Goal: Register for event/course

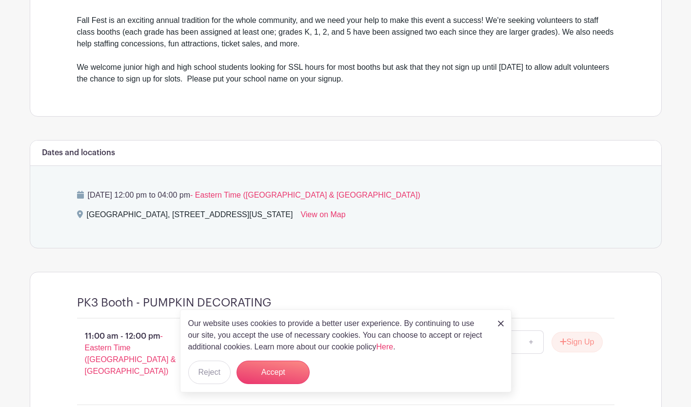
scroll to position [324, 0]
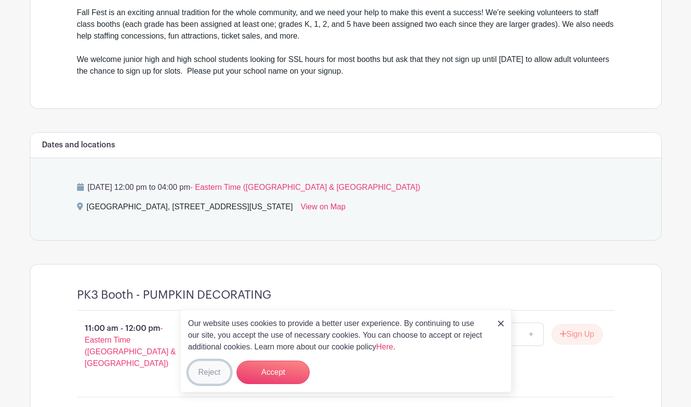
click at [204, 377] on button "Reject" at bounding box center [209, 372] width 42 height 23
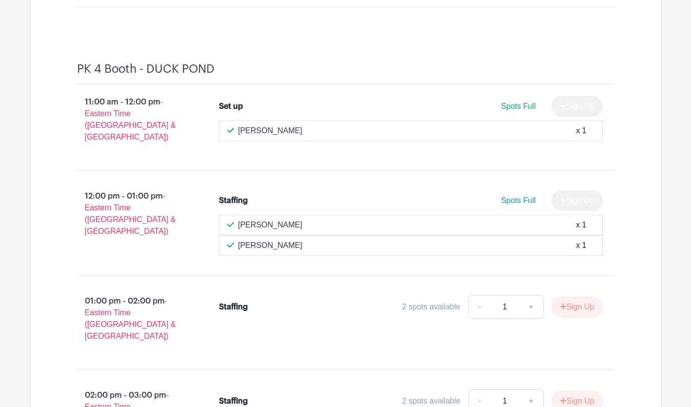
scroll to position [1203, 0]
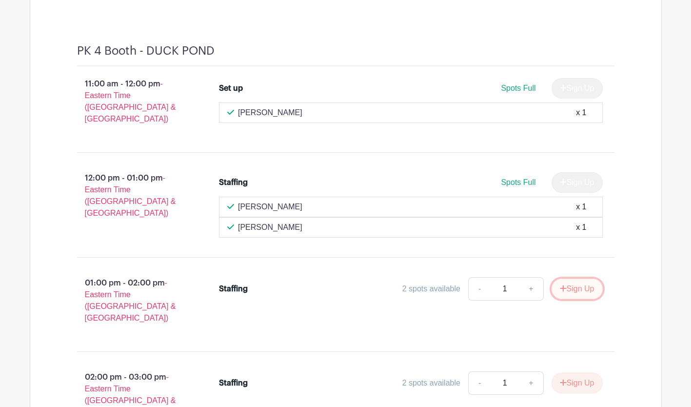
click at [567, 279] on button "Sign Up" at bounding box center [577, 289] width 51 height 20
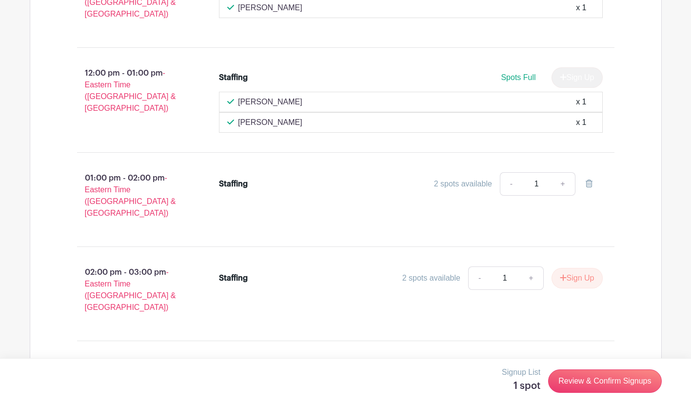
scroll to position [1324, 0]
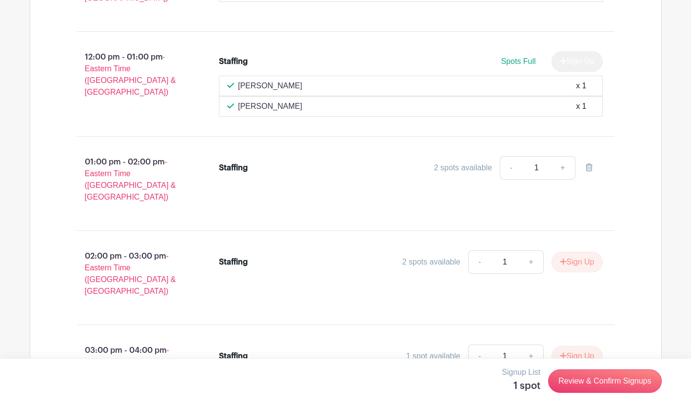
click at [489, 162] on div "2 spots available" at bounding box center [463, 168] width 58 height 12
click at [512, 156] on link "-" at bounding box center [511, 167] width 22 height 23
click at [475, 162] on div "2 spots available" at bounding box center [463, 168] width 58 height 12
click at [627, 380] on link "Review & Confirm Signups" at bounding box center [604, 380] width 113 height 23
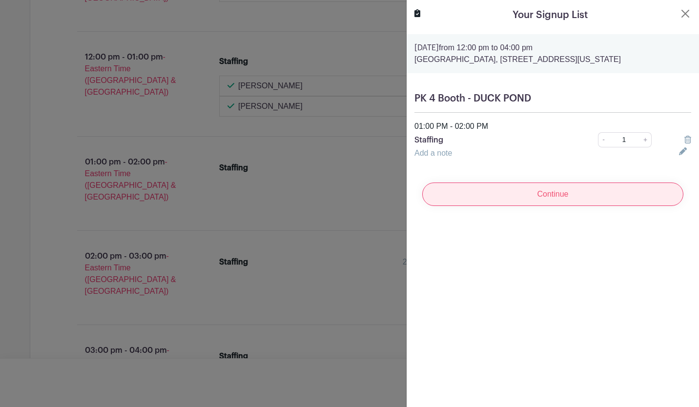
click at [547, 203] on input "Continue" at bounding box center [552, 193] width 261 height 23
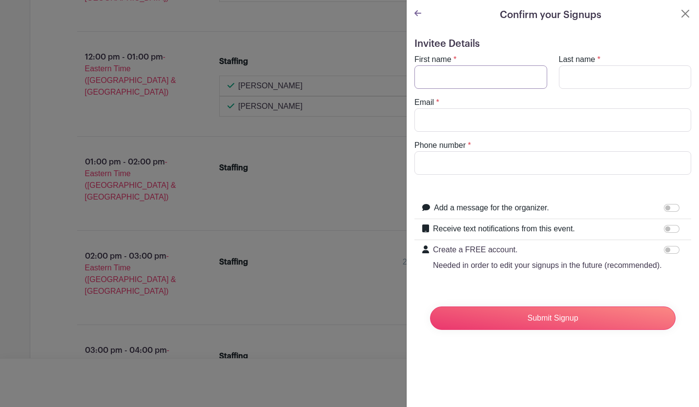
click at [473, 79] on input "First name" at bounding box center [480, 76] width 133 height 23
type input "Amaris"
type input "Perrier [PERSON_NAME]"
type input "[EMAIL_ADDRESS][DOMAIN_NAME]"
type input "2025368616"
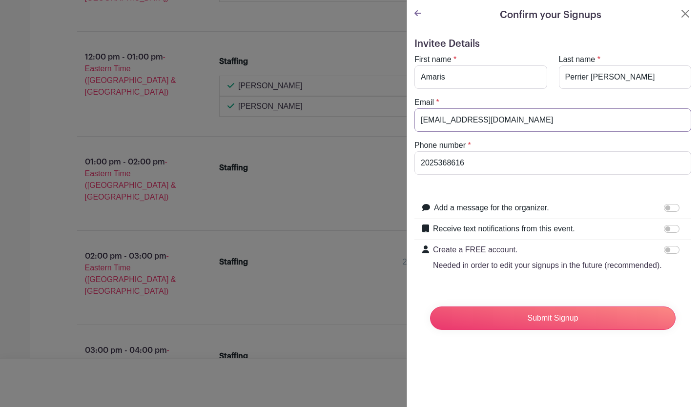
click at [517, 120] on input "[EMAIL_ADDRESS][DOMAIN_NAME]" at bounding box center [552, 119] width 277 height 23
type input "k"
click at [532, 155] on input "2025368616" at bounding box center [552, 162] width 277 height 23
click at [463, 118] on input "Email" at bounding box center [552, 119] width 277 height 23
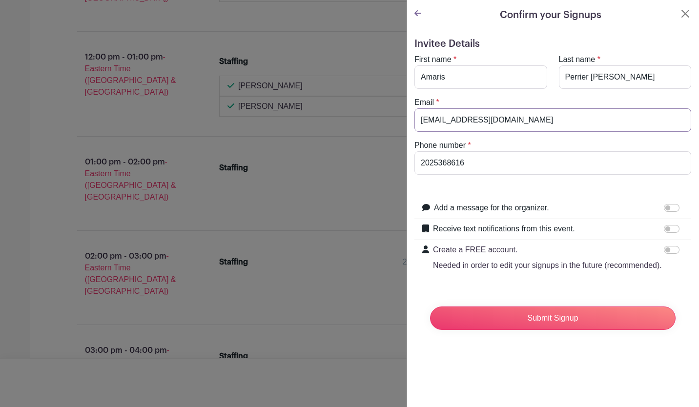
type input "[EMAIL_ADDRESS][DOMAIN_NAME]"
click at [472, 163] on input "2025368616" at bounding box center [552, 162] width 277 height 23
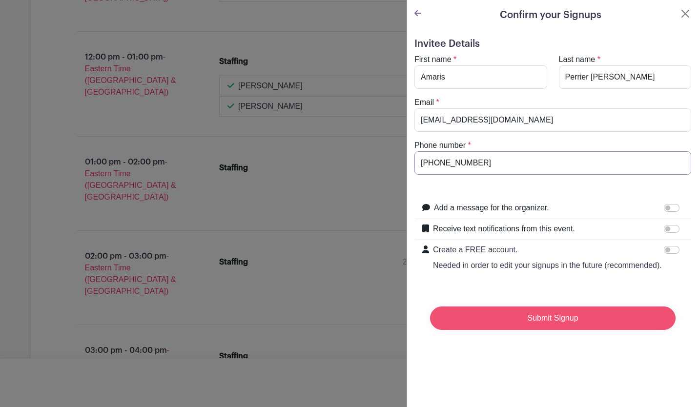
type input "[PHONE_NUMBER]"
click at [512, 325] on input "Submit Signup" at bounding box center [552, 317] width 245 height 23
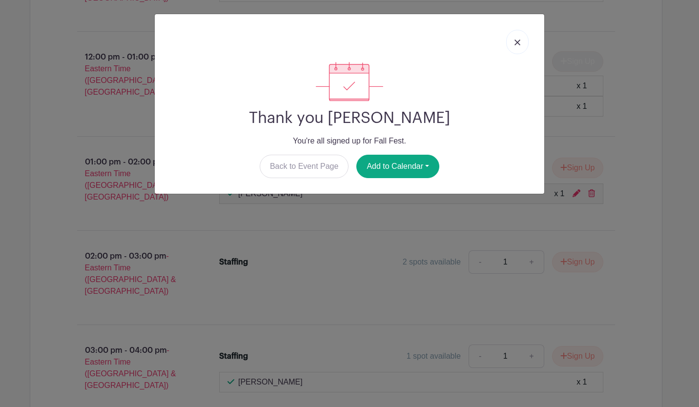
click at [518, 43] on img at bounding box center [517, 43] width 6 height 6
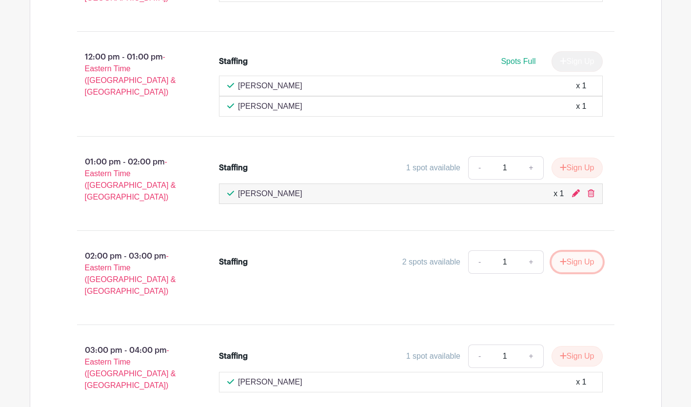
click at [574, 252] on button "Sign Up" at bounding box center [577, 262] width 51 height 20
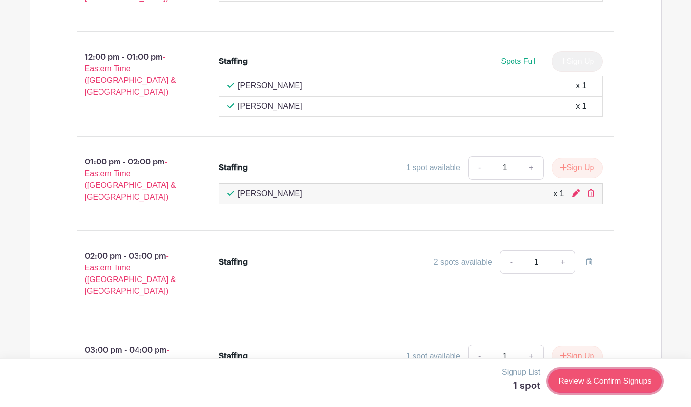
click at [586, 383] on link "Review & Confirm Signups" at bounding box center [604, 380] width 113 height 23
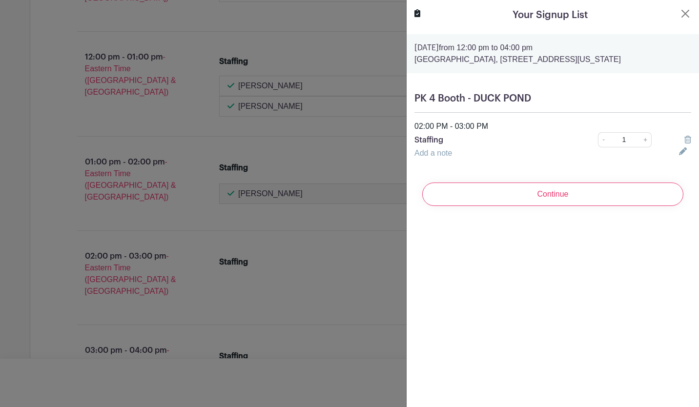
drag, startPoint x: 570, startPoint y: 361, endPoint x: 561, endPoint y: 334, distance: 28.6
click at [561, 334] on div "Your Signup List [DATE] 12:00 pm to 04:00 pm [GEOGRAPHIC_DATA], [STREET_ADDRESS…" at bounding box center [552, 203] width 293 height 407
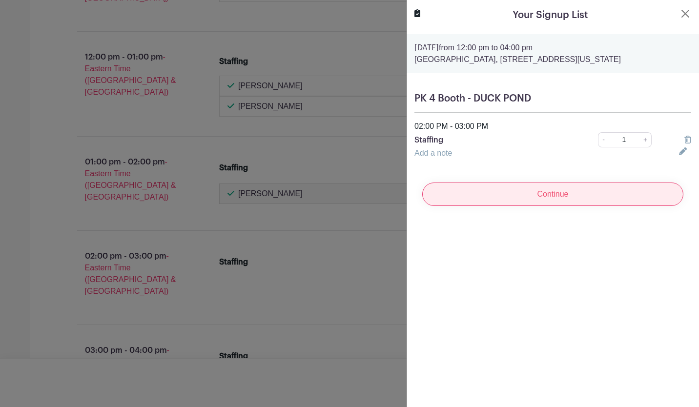
click at [538, 206] on input "Continue" at bounding box center [552, 193] width 261 height 23
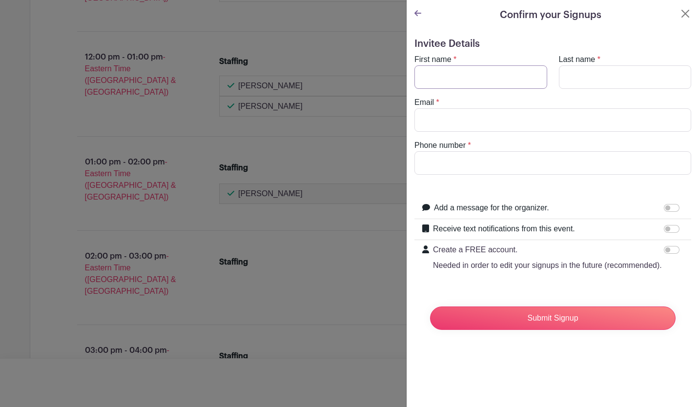
click at [464, 78] on input "First name" at bounding box center [480, 76] width 133 height 23
type input "Amaris"
type input "Perrier [PERSON_NAME]"
type input "[EMAIL_ADDRESS][DOMAIN_NAME]"
type input "[PHONE_NUMBER]"
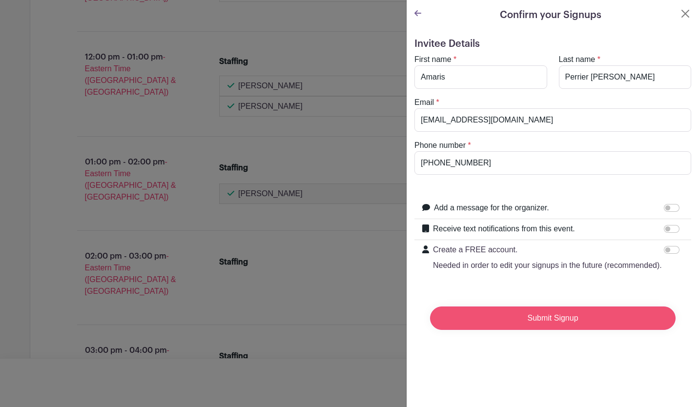
click at [511, 328] on input "Submit Signup" at bounding box center [552, 317] width 245 height 23
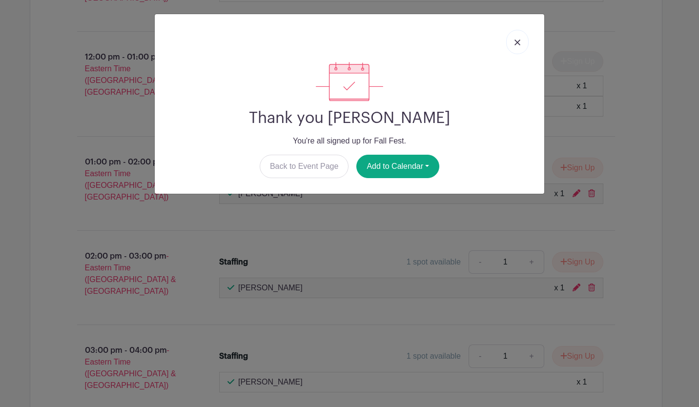
click at [517, 41] on img at bounding box center [517, 43] width 6 height 6
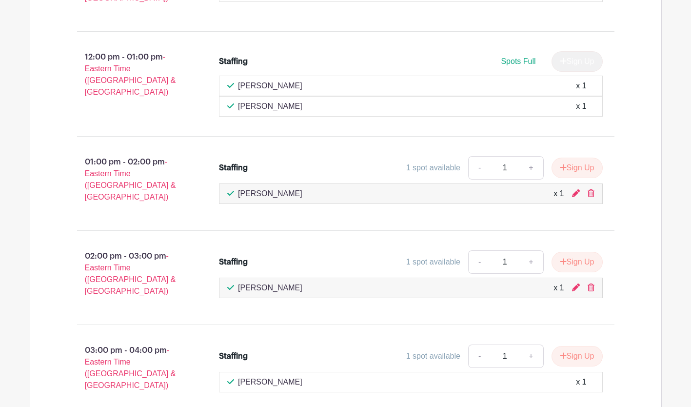
click at [586, 76] on div "[PERSON_NAME] x 1" at bounding box center [411, 86] width 384 height 20
